Goal: Information Seeking & Learning: Learn about a topic

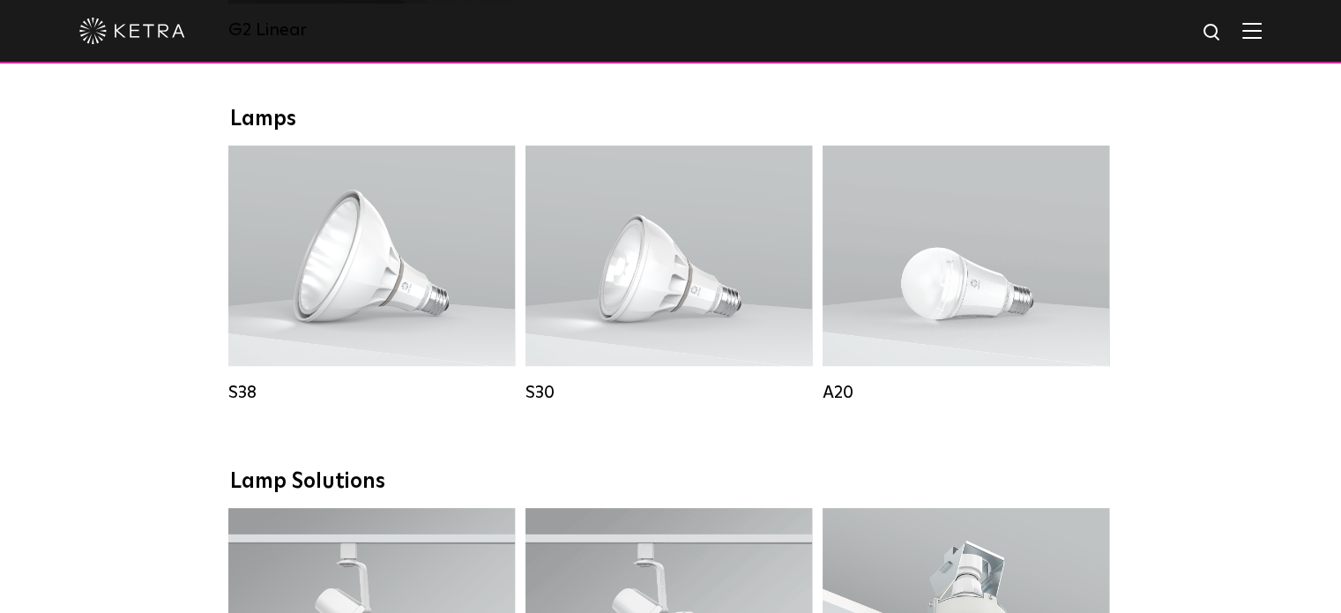
scroll to position [1235, 0]
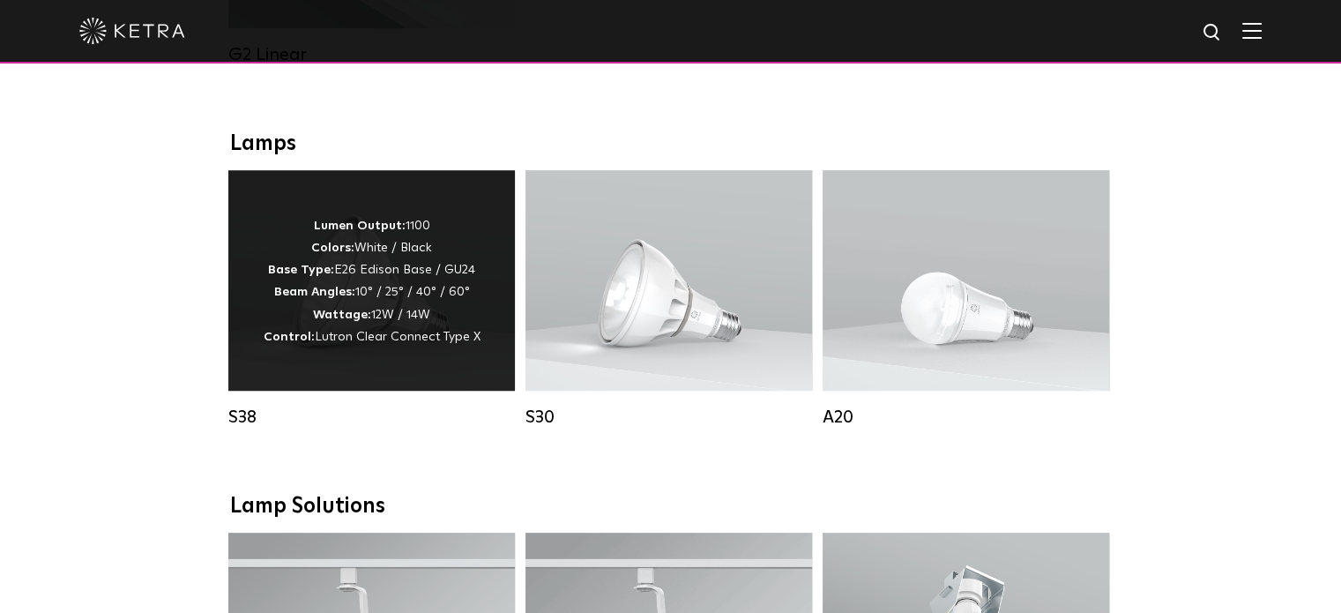
click at [453, 250] on p "Lumen Output: 1100 Colors: White / Black Base Type: E26 Edison Base / GU24 Beam…" at bounding box center [372, 281] width 217 height 133
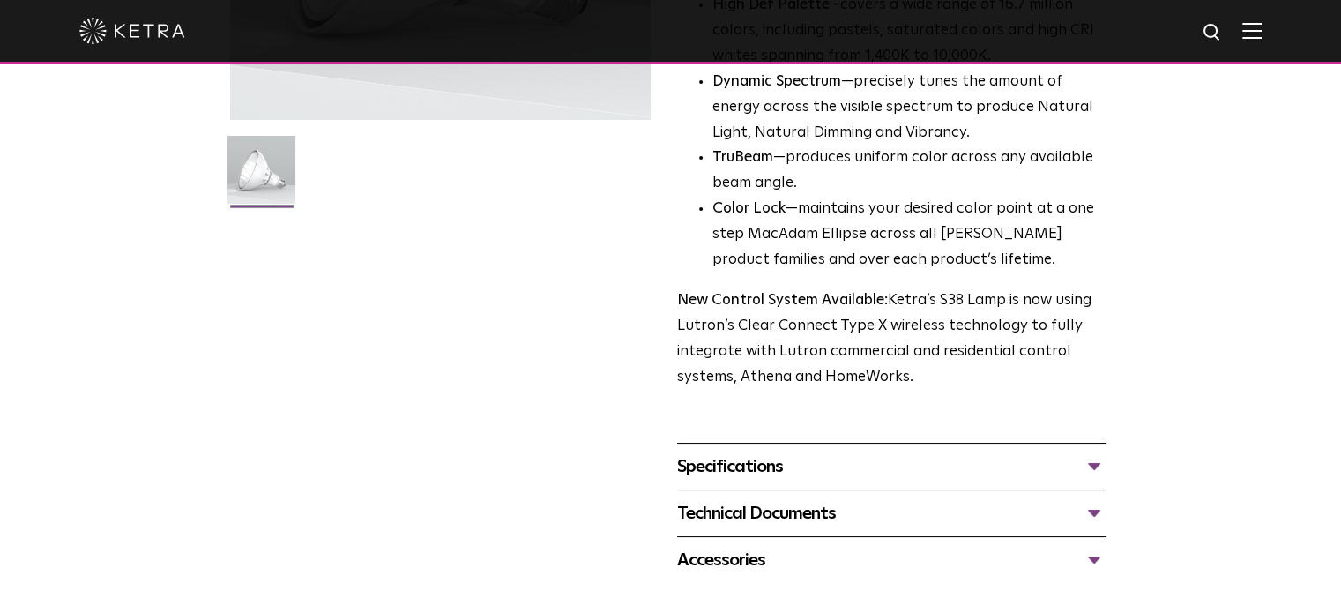
scroll to position [441, 0]
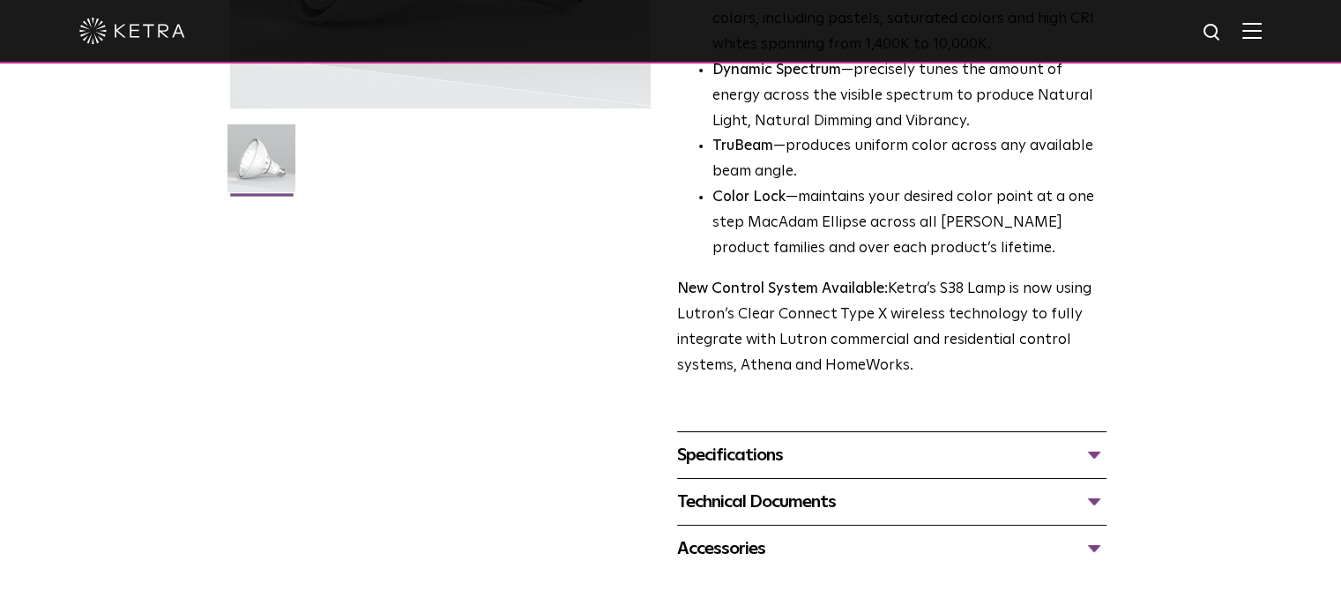
click at [1094, 455] on div "Specifications" at bounding box center [892, 455] width 430 height 28
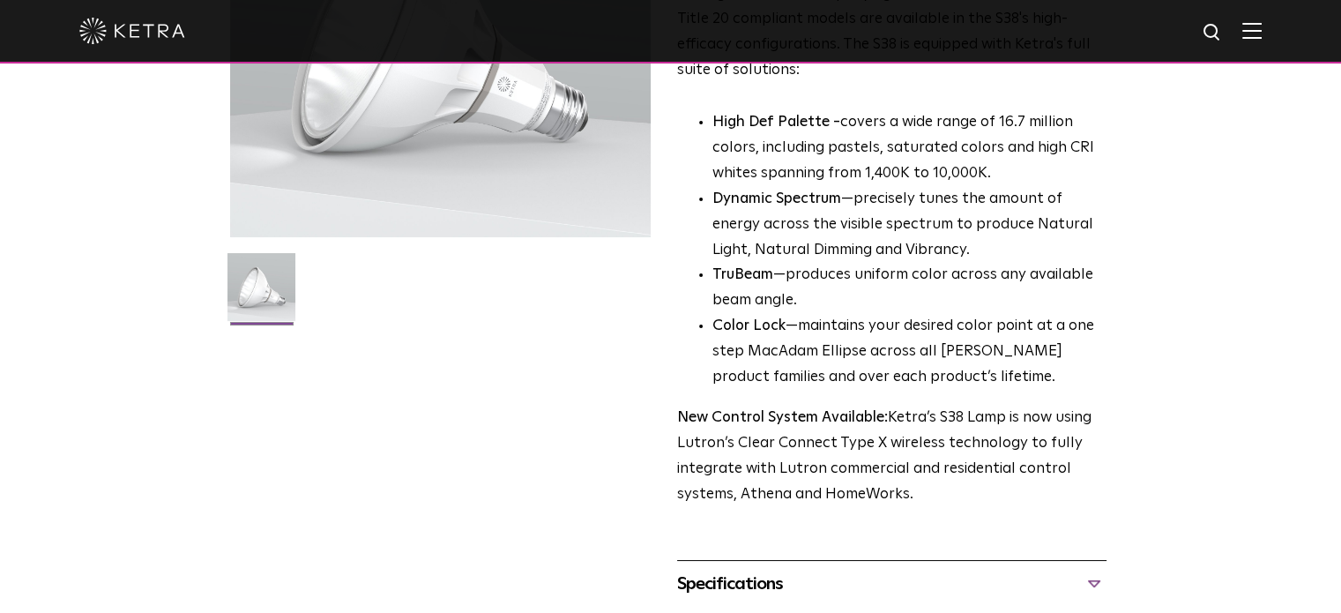
scroll to position [265, 0]
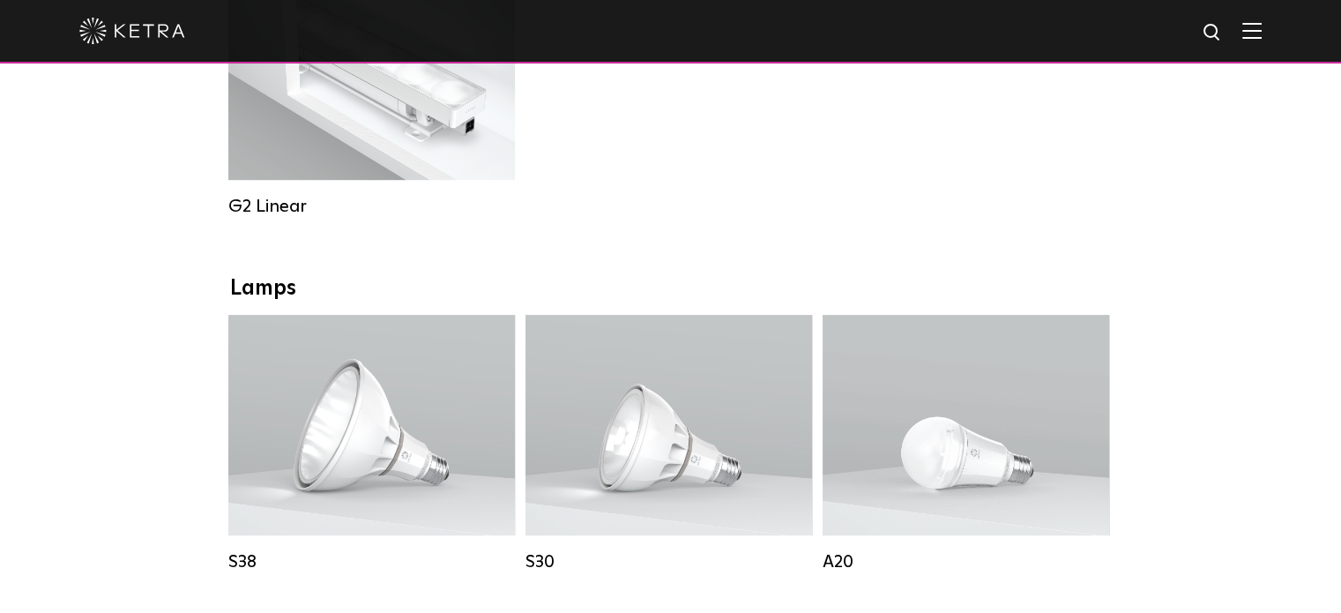
scroll to position [1058, 0]
